Goal: Transaction & Acquisition: Purchase product/service

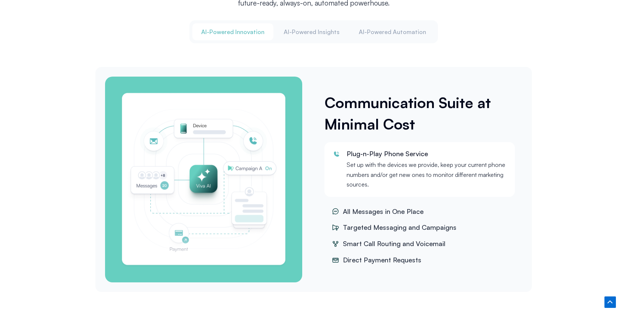
scroll to position [868, 0]
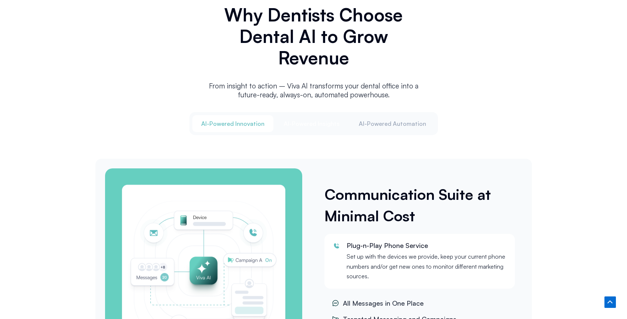
click at [316, 119] on span "Al-Powered Insights" at bounding box center [312, 123] width 56 height 8
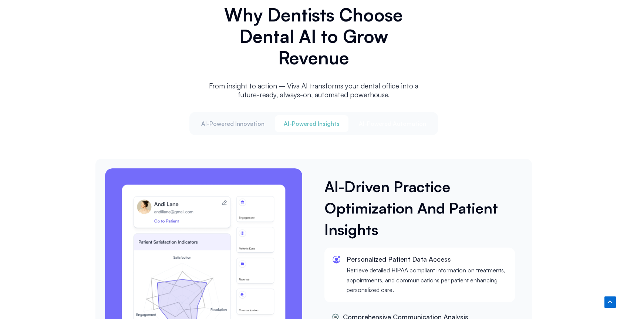
click at [370, 128] on button "Al-Powered Automation" at bounding box center [392, 123] width 85 height 17
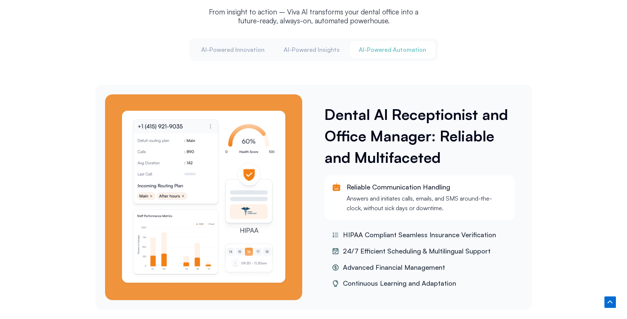
scroll to position [931, 0]
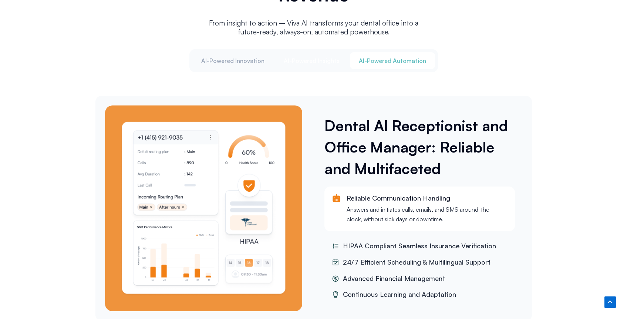
click at [315, 59] on span "Al-Powered Insights" at bounding box center [312, 61] width 56 height 8
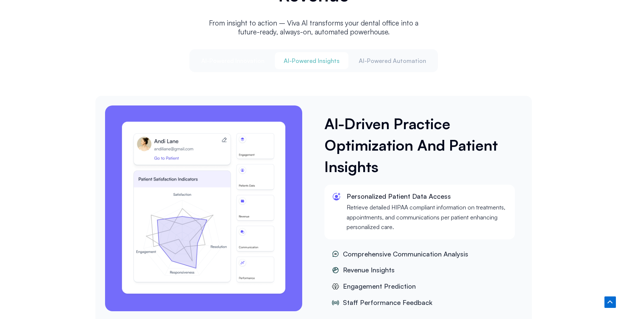
click at [248, 57] on span "Al-Powered Innovation" at bounding box center [232, 61] width 63 height 8
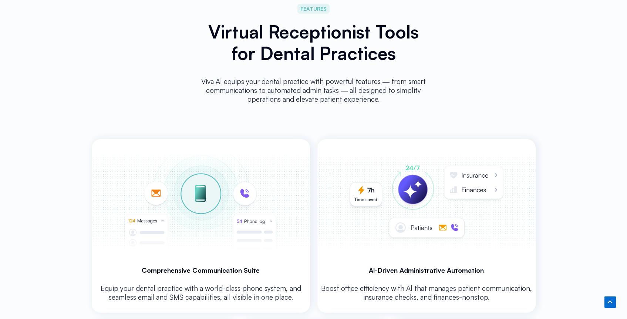
scroll to position [1351, 0]
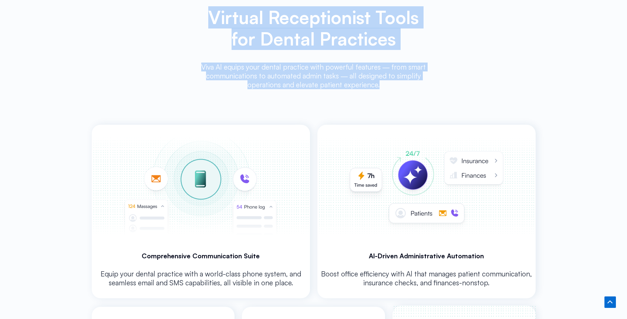
drag, startPoint x: 387, startPoint y: 87, endPoint x: 192, endPoint y: 16, distance: 208.0
click at [192, 16] on div "FEATURES Virtual Receptionist Tools for Dental Practices Viva Al equips your de…" at bounding box center [314, 226] width 444 height 566
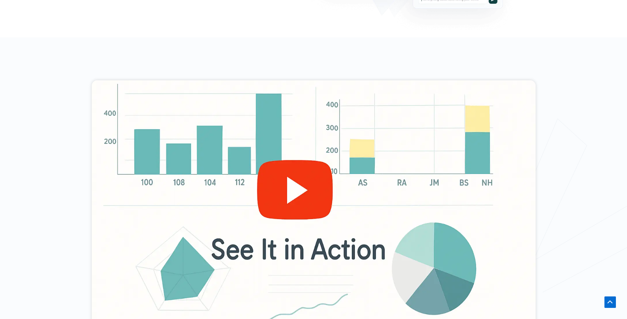
scroll to position [0, 0]
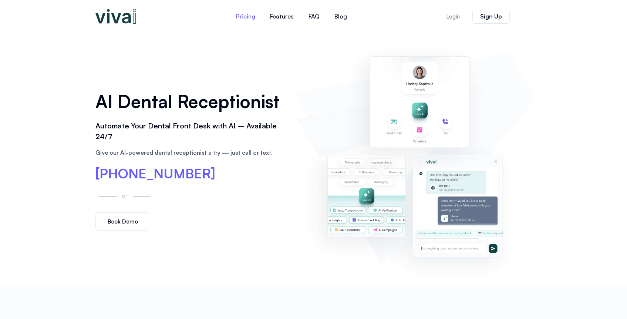
click at [250, 15] on link "Pricing" at bounding box center [246, 16] width 34 height 18
click at [296, 106] on div at bounding box center [414, 159] width 242 height 246
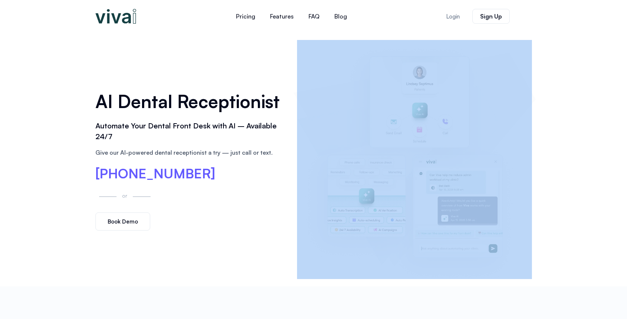
click at [296, 106] on div at bounding box center [414, 159] width 242 height 246
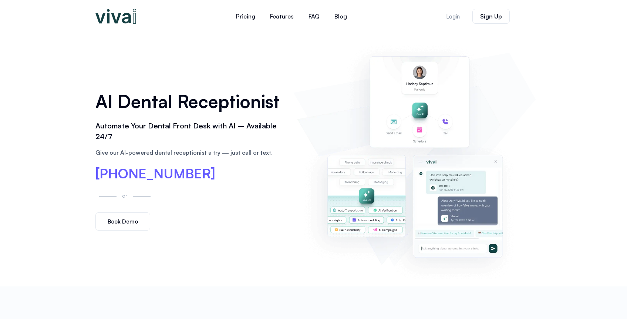
click at [249, 98] on h1 "AI Dental Receptionist" at bounding box center [190, 101] width 191 height 26
